Goal: Task Accomplishment & Management: Manage account settings

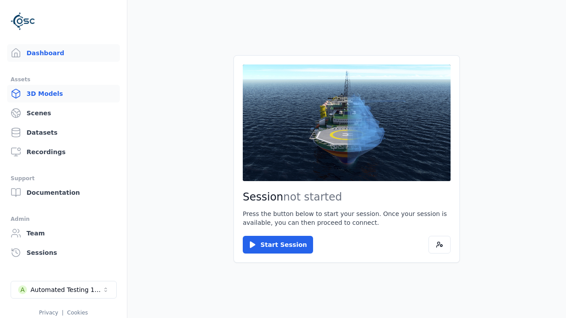
click at [63, 94] on link "3D Models" at bounding box center [63, 94] width 113 height 18
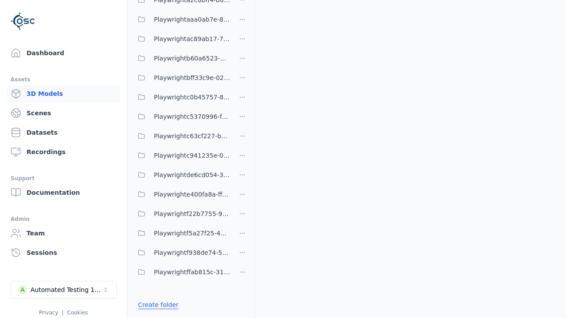
click at [158, 305] on link "Create folder" at bounding box center [158, 304] width 41 height 9
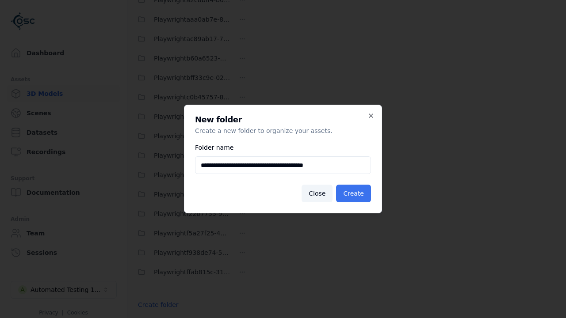
type input "**********"
click at [353, 194] on button "Create" at bounding box center [353, 194] width 35 height 18
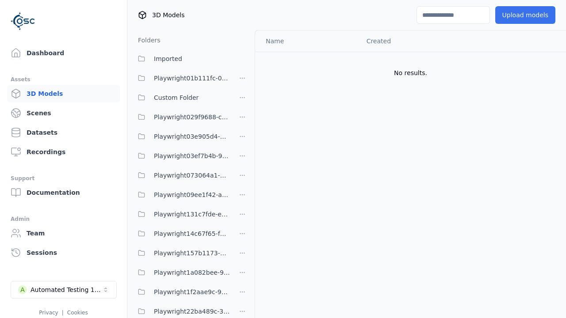
click at [524, 15] on button "Upload models" at bounding box center [525, 15] width 60 height 18
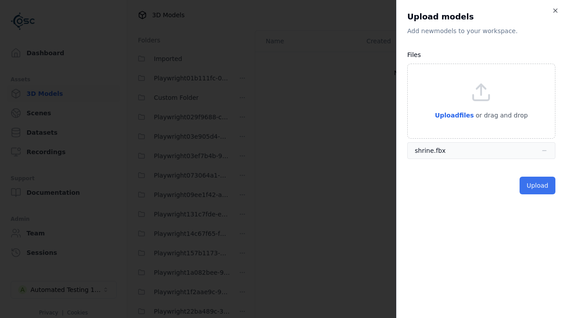
click at [537, 186] on button "Upload" at bounding box center [537, 186] width 36 height 18
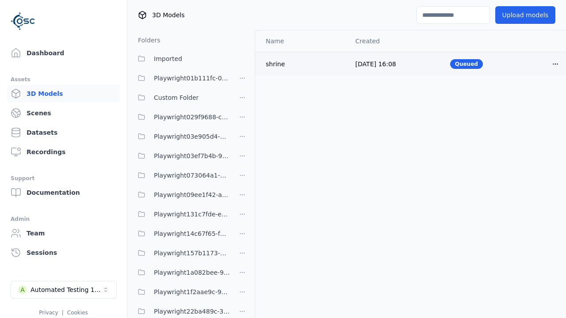
click at [555, 64] on html "Support Dashboard Assets 3D Models Scenes Datasets Recordings Support Documenta…" at bounding box center [283, 159] width 566 height 318
click at [536, 98] on div "Delete" at bounding box center [535, 98] width 52 height 14
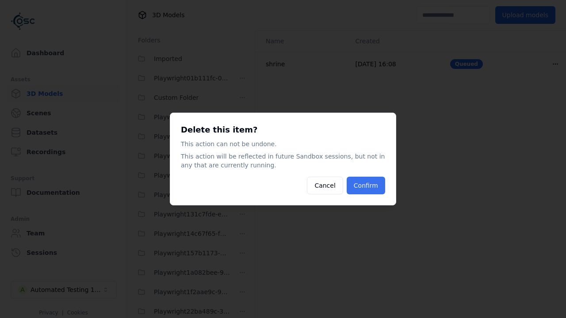
click at [365, 186] on button "Confirm" at bounding box center [365, 186] width 38 height 18
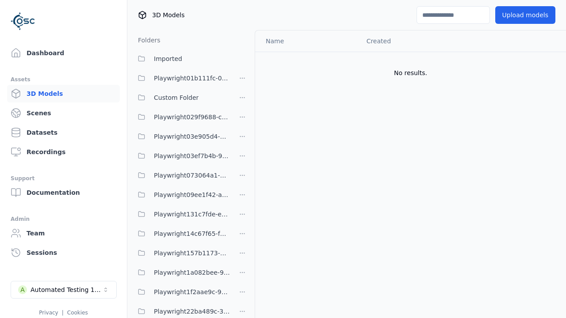
click at [242, 159] on html "Support Dashboard Assets 3D Models Scenes Datasets Recordings Support Documenta…" at bounding box center [283, 159] width 566 height 318
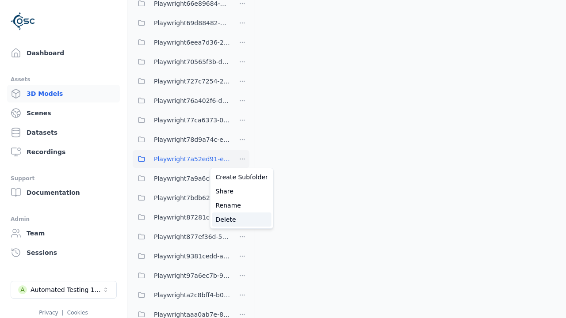
click at [242, 220] on div "Delete" at bounding box center [241, 220] width 59 height 14
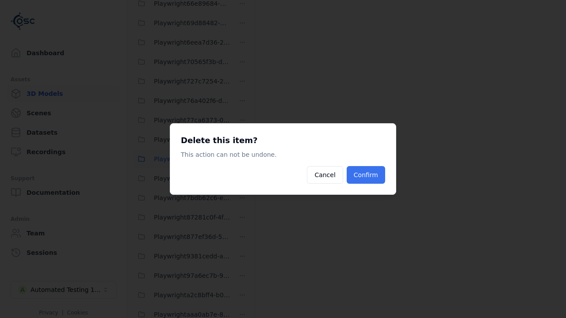
click at [365, 175] on button "Confirm" at bounding box center [365, 175] width 38 height 18
